Goal: Task Accomplishment & Management: Use online tool/utility

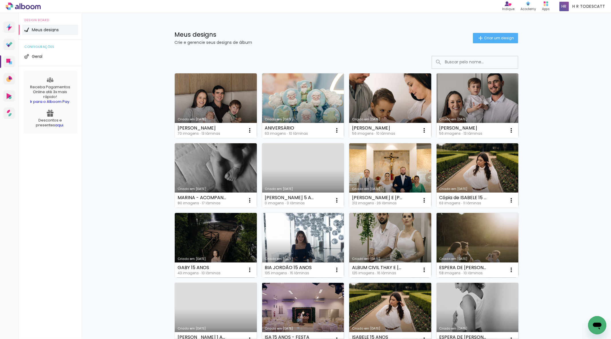
click at [603, 238] on div "Meus designs Crie e gerencie seus designs de álbum Criar um design Criado em [D…" at bounding box center [346, 242] width 529 height 458
click at [492, 42] on paper-button "Criar um design" at bounding box center [495, 38] width 45 height 10
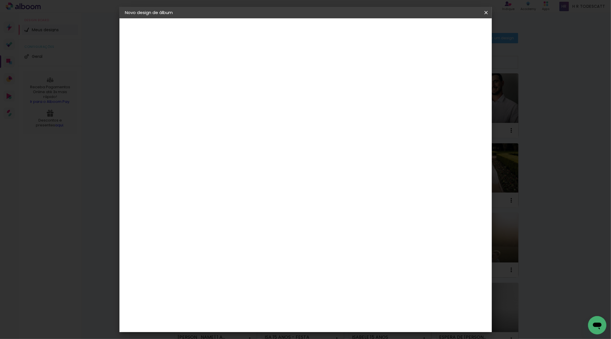
click at [219, 80] on input at bounding box center [219, 76] width 0 height 9
type input "F"
type input "DEBORA E VINI | CASAMENTO"
type paper-input "DEBORA E VINI | CASAMENTO"
click at [0, 0] on slot "Avançar" at bounding box center [0, 0] width 0 height 0
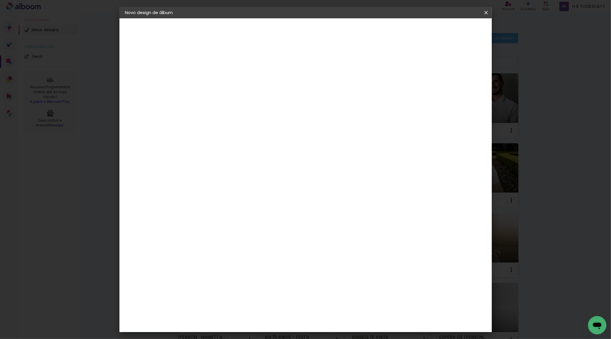
click at [262, 109] on input at bounding box center [233, 108] width 58 height 7
type input "G"
type input "SC"
type paper-input "SC"
drag, startPoint x: 239, startPoint y: 153, endPoint x: 219, endPoint y: 73, distance: 82.2
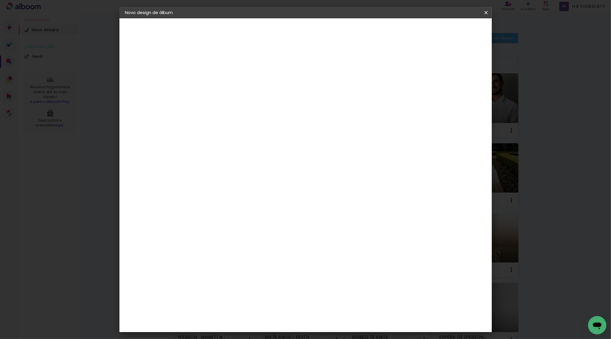
click at [239, 153] on paper-item "Schlosser" at bounding box center [227, 150] width 50 height 13
drag, startPoint x: 466, startPoint y: 37, endPoint x: 476, endPoint y: 34, distance: 11.0
click at [319, 36] on header "Fornecedor Escolha um fornecedor ou avance com o tamanho livre. Voltar Avançar" at bounding box center [256, 37] width 125 height 39
click at [310, 33] on paper-button "Avançar" at bounding box center [296, 30] width 28 height 10
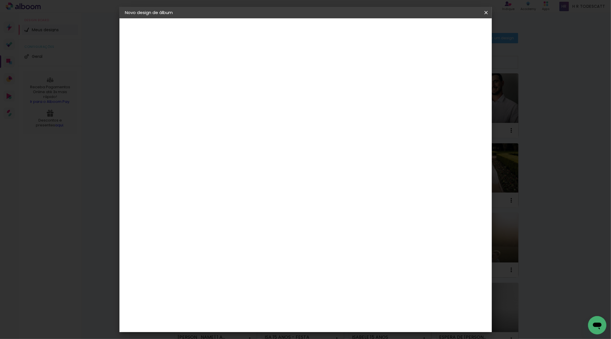
click at [257, 280] on span "30 × 30" at bounding box center [244, 287] width 27 height 15
click at [321, 24] on header "Modelo Escolha o modelo do álbum. Voltar Avançar" at bounding box center [257, 35] width 127 height 34
click at [0, 0] on slot "Avançar" at bounding box center [0, 0] width 0 height 0
click at [464, 29] on header "Revisão Verifique as configurações do seu álbum. Voltar Iniciar design" at bounding box center [329, 32] width 270 height 29
click at [450, 31] on span "Iniciar design" at bounding box center [436, 30] width 26 height 4
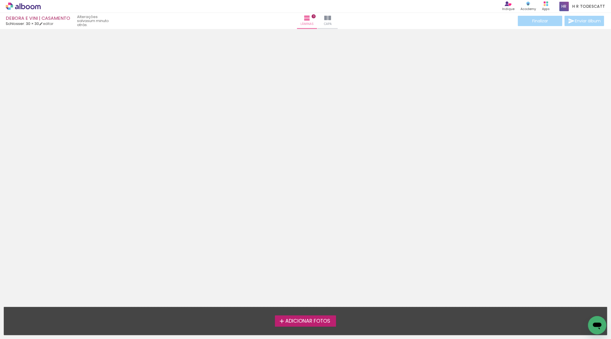
drag, startPoint x: 377, startPoint y: 142, endPoint x: 379, endPoint y: 139, distance: 3.1
click at [379, 141] on div at bounding box center [305, 135] width 611 height 208
click at [370, 91] on div at bounding box center [305, 135] width 611 height 208
